Goal: Task Accomplishment & Management: Use online tool/utility

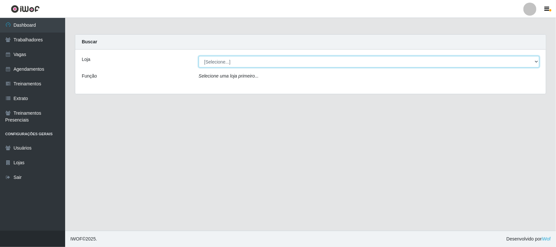
click at [348, 61] on select "[Selecione...] [GEOGRAPHIC_DATA]" at bounding box center [369, 61] width 341 height 11
drag, startPoint x: 351, startPoint y: 61, endPoint x: 356, endPoint y: 87, distance: 26.9
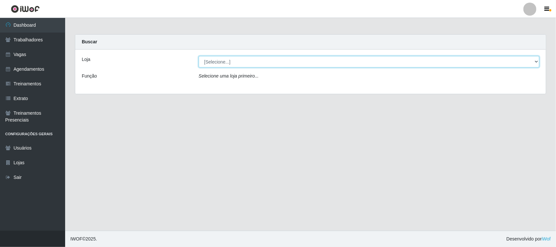
click at [356, 87] on div "Loja [Selecione...] Nova República - Pajuçara Função Selecione uma loja primeir…" at bounding box center [310, 72] width 471 height 44
select select "65"
click at [199, 56] on select "[Selecione...] [GEOGRAPHIC_DATA]" at bounding box center [369, 61] width 341 height 11
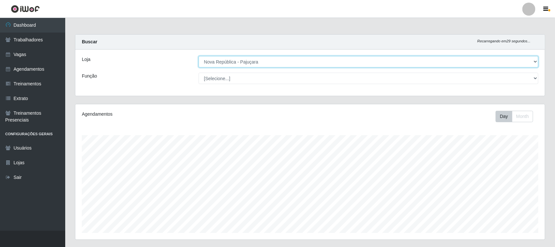
scroll to position [136, 469]
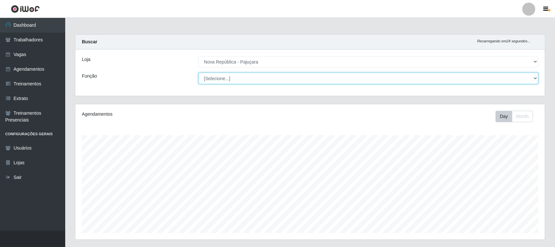
click at [354, 78] on select "[Selecione...] Balconista Operador de Caixa Repositor" at bounding box center [368, 78] width 340 height 11
select select "22"
click at [198, 73] on select "[Selecione...] Balconista Operador de Caixa Repositor" at bounding box center [368, 78] width 340 height 11
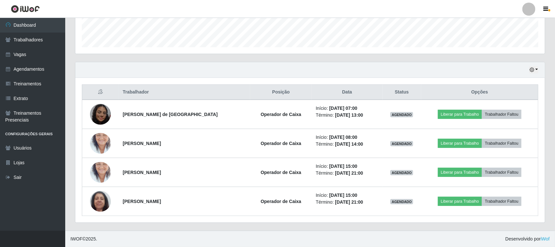
scroll to position [186, 0]
click at [537, 67] on button "button" at bounding box center [533, 69] width 9 height 7
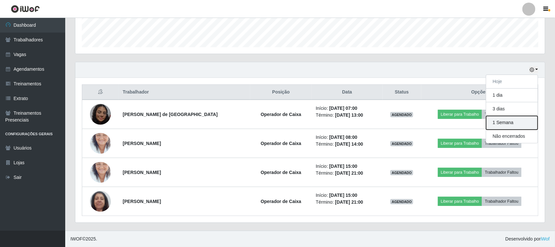
click at [526, 116] on button "1 Semana" at bounding box center [511, 123] width 51 height 14
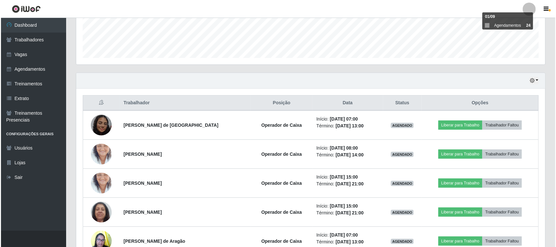
scroll to position [157, 0]
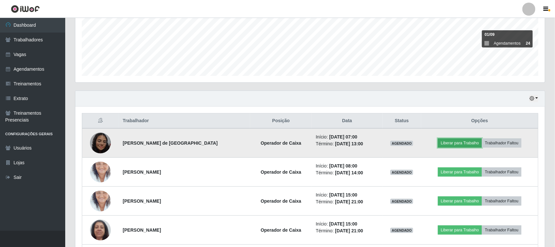
click at [463, 141] on button "Liberar para Trabalho" at bounding box center [460, 143] width 44 height 9
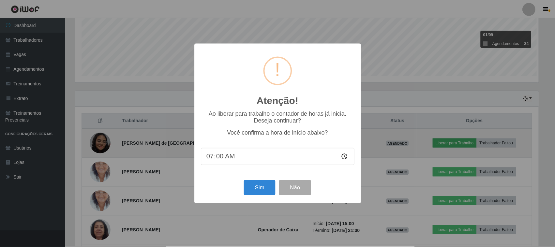
scroll to position [136, 465]
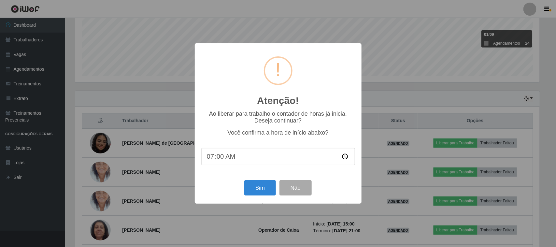
click at [412, 77] on div "Atenção! × Ao liberar para trabalho o contador de horas já inicia. Deseja conti…" at bounding box center [278, 123] width 556 height 247
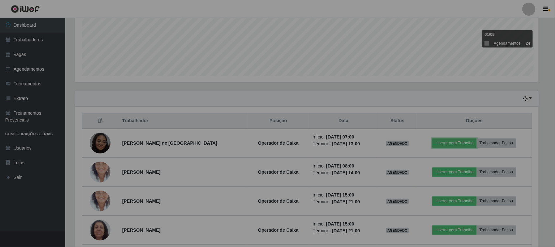
scroll to position [136, 469]
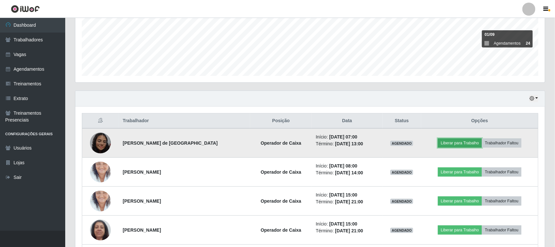
click at [463, 142] on button "Liberar para Trabalho" at bounding box center [460, 143] width 44 height 9
click at [459, 147] on button "Liberar para Trabalho" at bounding box center [460, 143] width 44 height 9
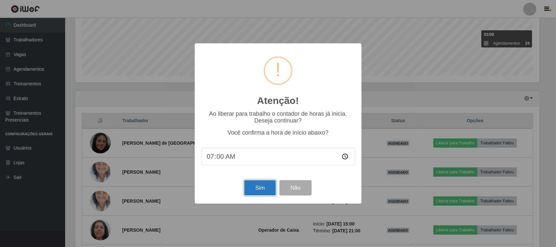
click at [267, 195] on button "Sim" at bounding box center [260, 187] width 32 height 15
click at [267, 195] on div "Atenção! × Ao liberar para trabalho o contador de horas já inicia. Deseja conti…" at bounding box center [278, 123] width 556 height 247
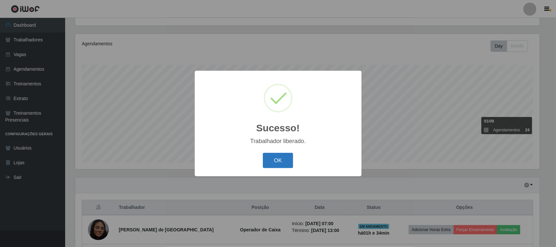
click at [285, 163] on button "OK" at bounding box center [278, 160] width 30 height 15
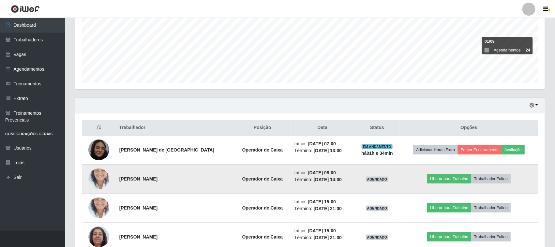
scroll to position [193, 0]
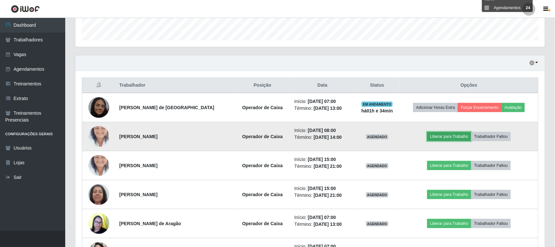
click at [434, 140] on button "Liberar para Trabalho" at bounding box center [449, 136] width 44 height 9
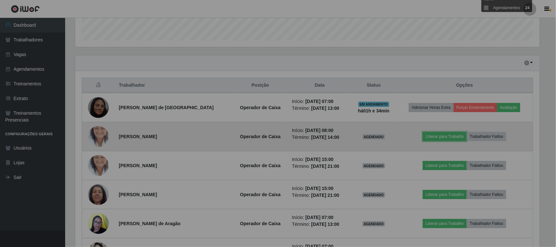
scroll to position [136, 469]
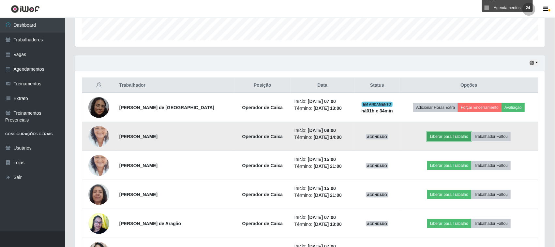
click at [438, 139] on button "Liberar para Trabalho" at bounding box center [449, 136] width 44 height 9
click at [445, 136] on button "Liberar para Trabalho" at bounding box center [449, 136] width 44 height 9
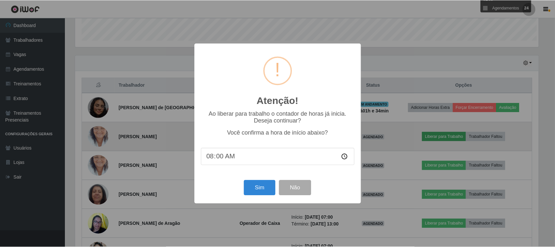
scroll to position [0, 0]
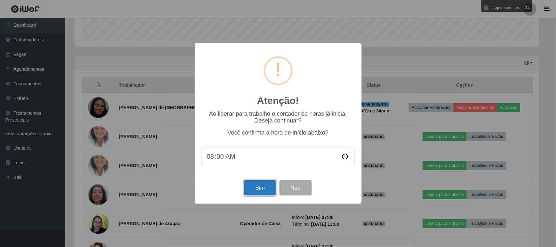
click at [269, 183] on button "Sim" at bounding box center [260, 187] width 32 height 15
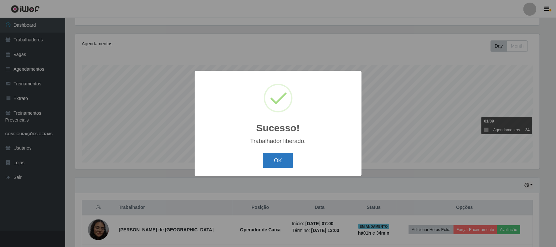
click at [290, 166] on button "OK" at bounding box center [278, 160] width 30 height 15
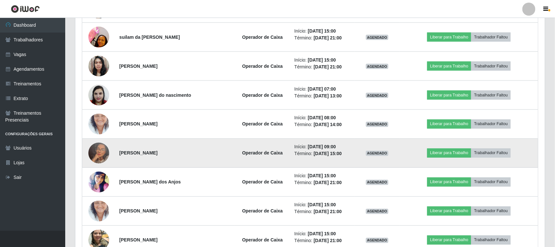
click at [95, 155] on img at bounding box center [98, 153] width 21 height 37
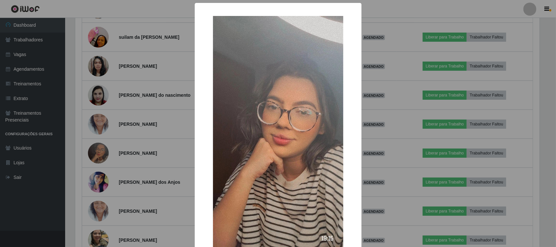
click at [95, 155] on div "× OK Cancel" at bounding box center [278, 123] width 556 height 247
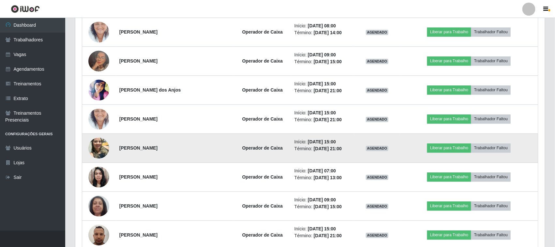
scroll to position [530, 0]
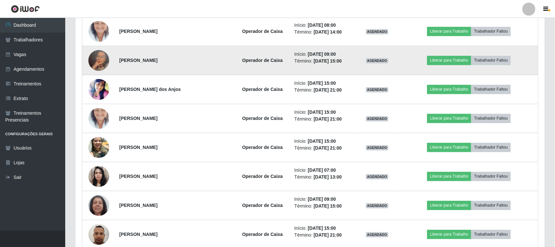
click at [98, 67] on img at bounding box center [98, 60] width 21 height 37
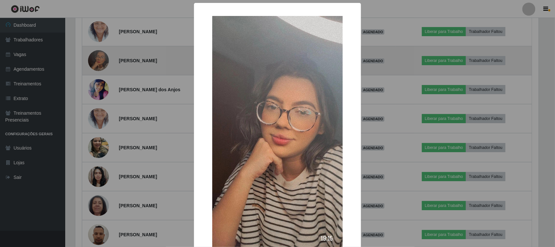
scroll to position [136, 465]
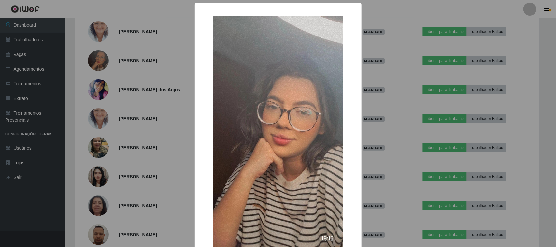
click at [398, 134] on div "× OK Cancel" at bounding box center [278, 123] width 556 height 247
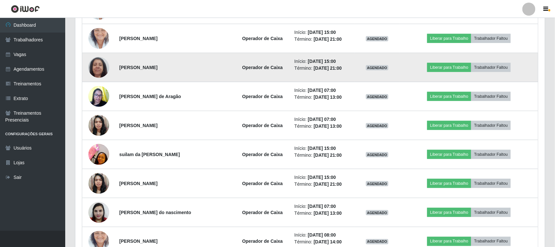
scroll to position [204, 0]
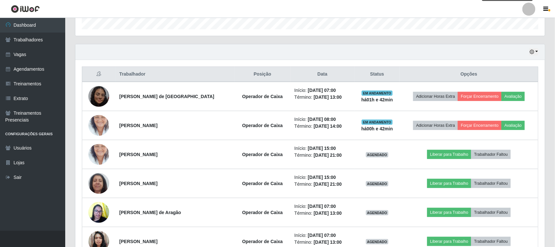
click at [525, 50] on div "Hoje 1 dia 3 dias 1 Semana Não encerrados" at bounding box center [309, 52] width 469 height 16
click at [529, 51] on icon "button" at bounding box center [531, 52] width 5 height 5
click at [533, 57] on div "Hoje 1 dia 3 dias 1 Semana Não encerrados" at bounding box center [309, 52] width 469 height 16
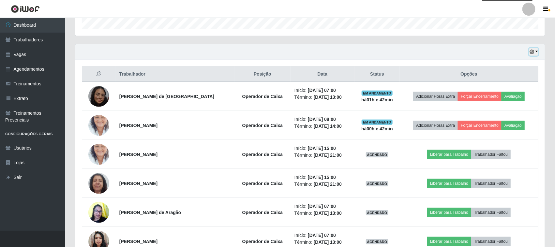
click at [533, 54] on icon "button" at bounding box center [531, 52] width 5 height 5
drag, startPoint x: 533, startPoint y: 54, endPoint x: 516, endPoint y: 58, distance: 17.7
click at [533, 54] on icon "button" at bounding box center [531, 52] width 5 height 5
click at [536, 56] on button "button" at bounding box center [533, 51] width 9 height 7
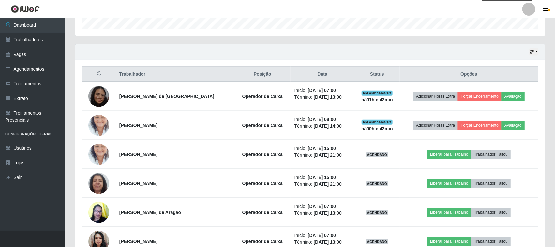
click at [532, 57] on div "Hoje 1 dia 3 dias 1 Semana Não encerrados" at bounding box center [309, 52] width 469 height 16
click at [532, 54] on icon "button" at bounding box center [531, 52] width 5 height 5
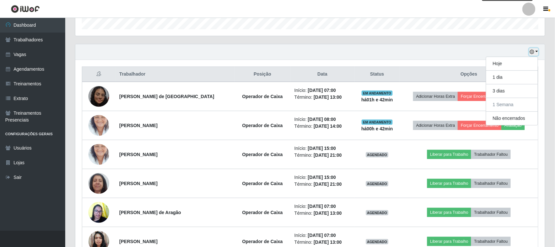
click at [532, 54] on icon "button" at bounding box center [531, 52] width 5 height 5
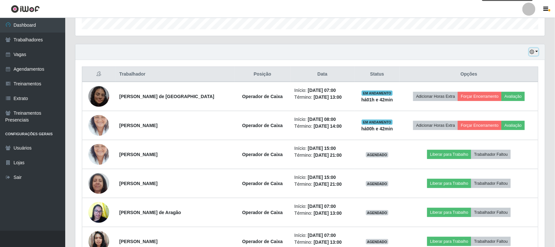
click at [532, 54] on icon "button" at bounding box center [531, 52] width 5 height 5
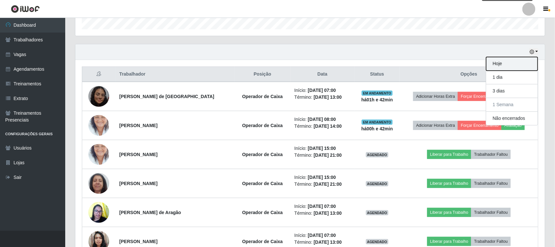
click at [515, 65] on button "Hoje" at bounding box center [511, 64] width 51 height 14
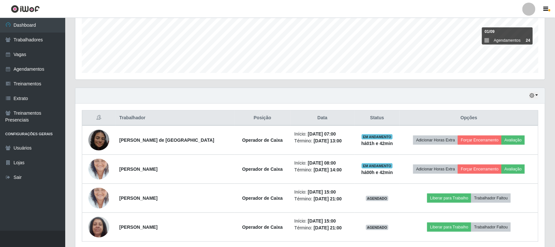
scroll to position [146, 0]
